Goal: Information Seeking & Learning: Learn about a topic

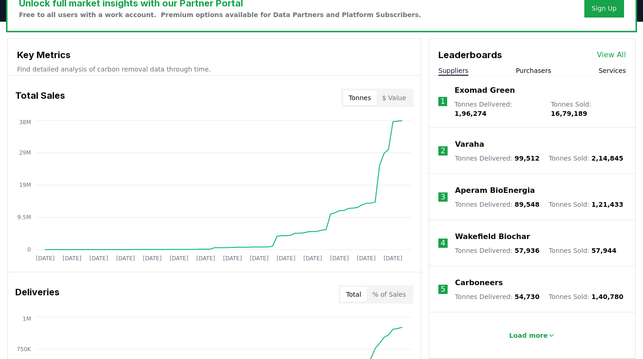
scroll to position [279, 0]
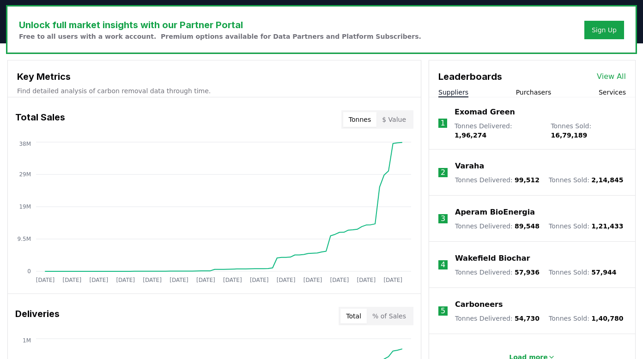
click at [529, 90] on button "Purchasers" at bounding box center [534, 92] width 36 height 9
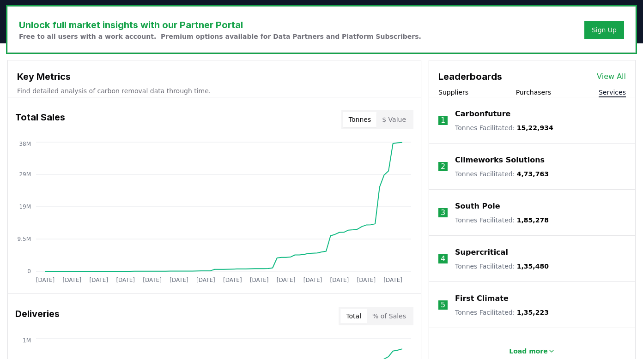
click at [616, 88] on button "Services" at bounding box center [612, 92] width 27 height 9
click at [524, 88] on button "Purchasers" at bounding box center [534, 92] width 36 height 9
click at [455, 92] on button "Suppliers" at bounding box center [453, 92] width 30 height 9
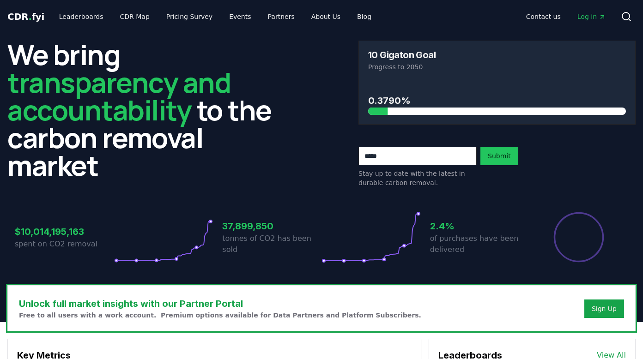
scroll to position [0, 0]
click at [174, 20] on link "Pricing Survey" at bounding box center [189, 16] width 61 height 17
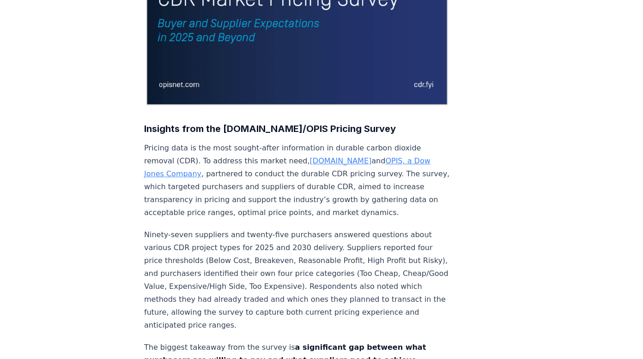
scroll to position [626, 0]
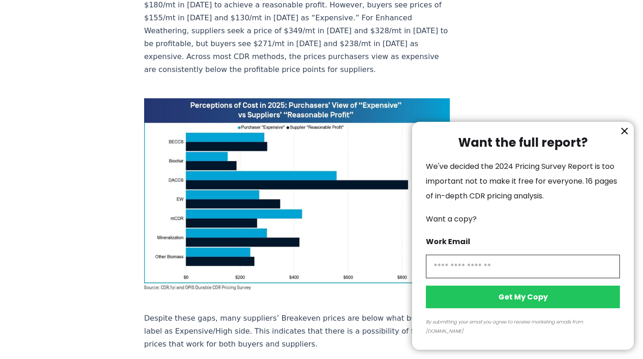
click at [623, 137] on icon "information" at bounding box center [624, 131] width 11 height 11
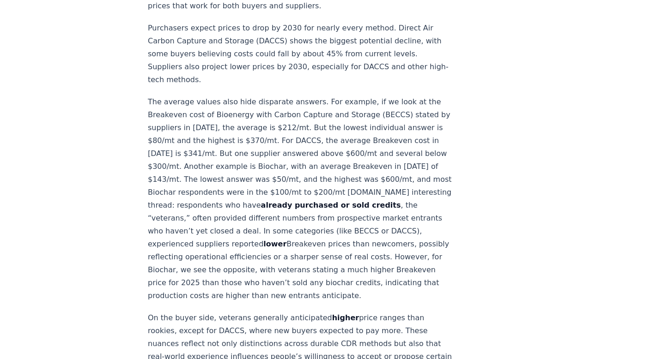
scroll to position [962, 0]
